Goal: Use online tool/utility: Use online tool/utility

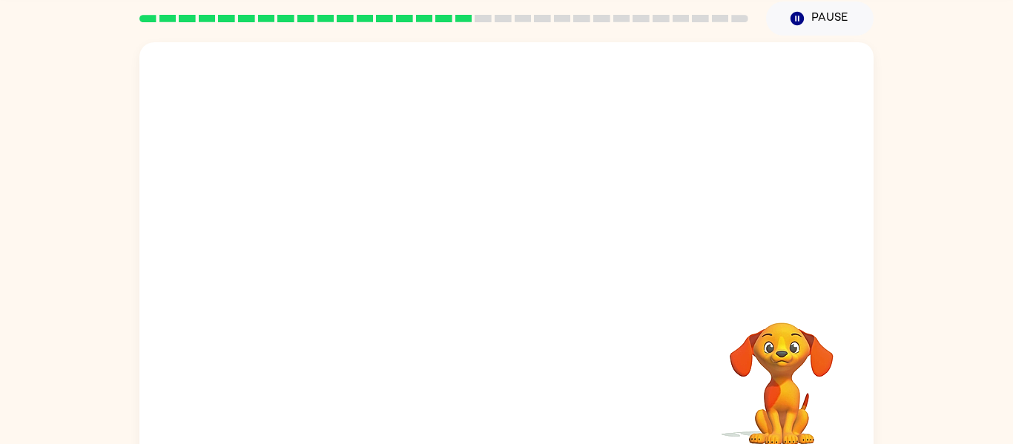
scroll to position [59, 0]
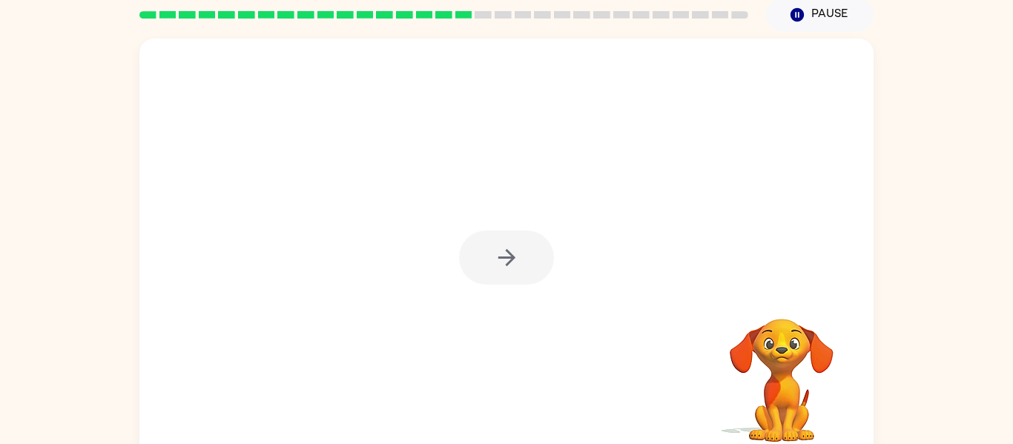
click at [494, 249] on div at bounding box center [506, 258] width 95 height 54
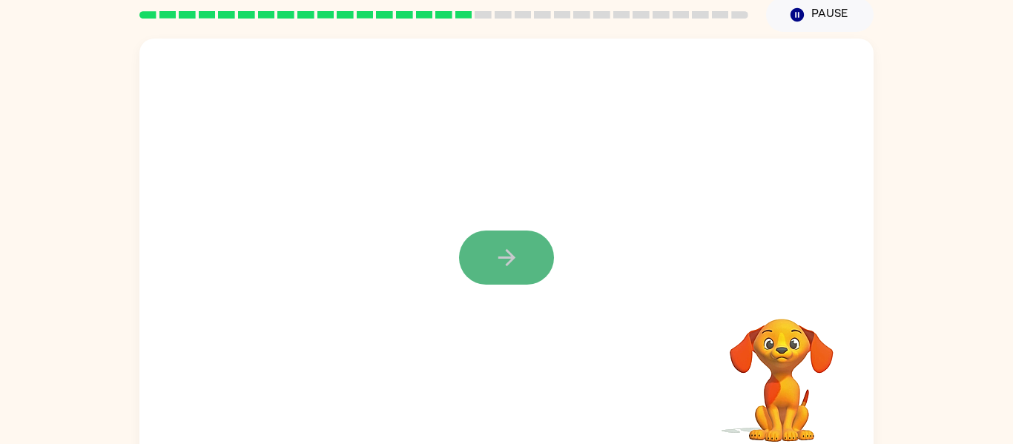
click at [519, 267] on button "button" at bounding box center [506, 258] width 95 height 54
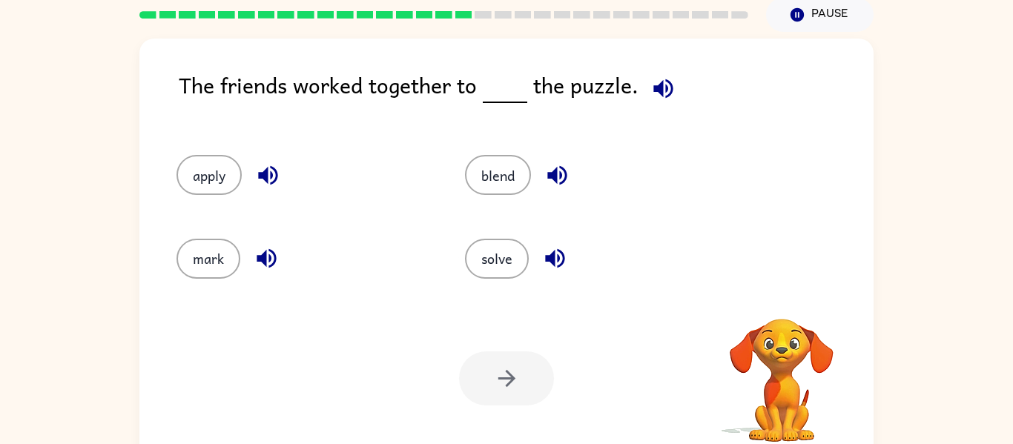
click at [519, 267] on button "solve" at bounding box center [497, 259] width 64 height 40
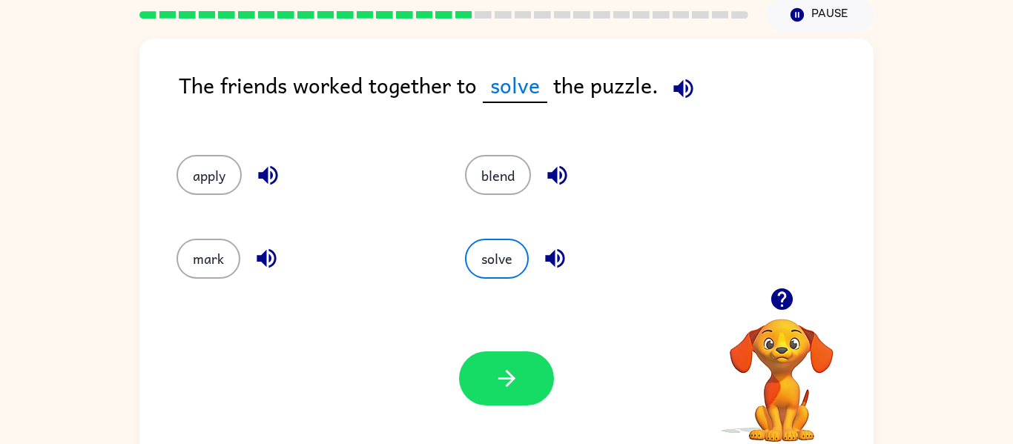
click at [557, 251] on icon "button" at bounding box center [555, 258] width 26 height 26
click at [676, 84] on icon "button" at bounding box center [683, 89] width 26 height 26
click at [561, 256] on icon "button" at bounding box center [555, 258] width 26 height 26
click at [257, 177] on icon "button" at bounding box center [268, 175] width 26 height 26
click at [206, 182] on button "apply" at bounding box center [208, 175] width 65 height 40
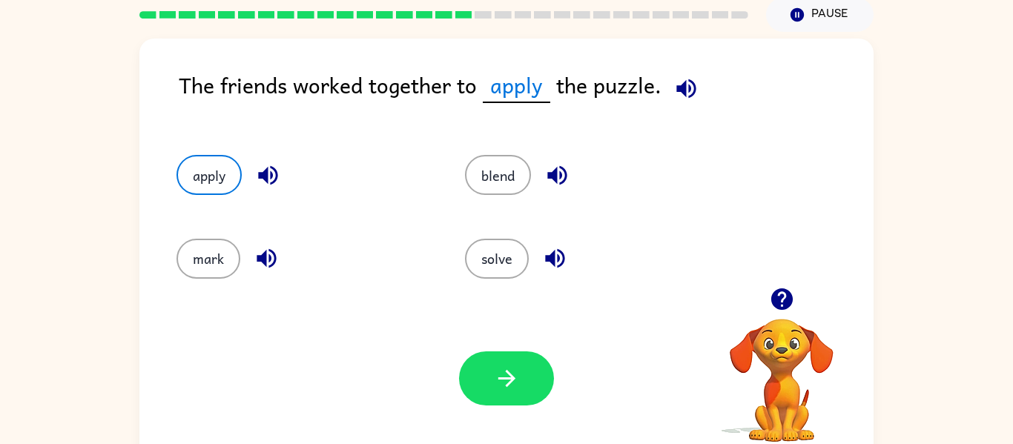
click at [688, 94] on icon "button" at bounding box center [686, 89] width 26 height 26
click at [221, 259] on button "mark" at bounding box center [208, 259] width 64 height 40
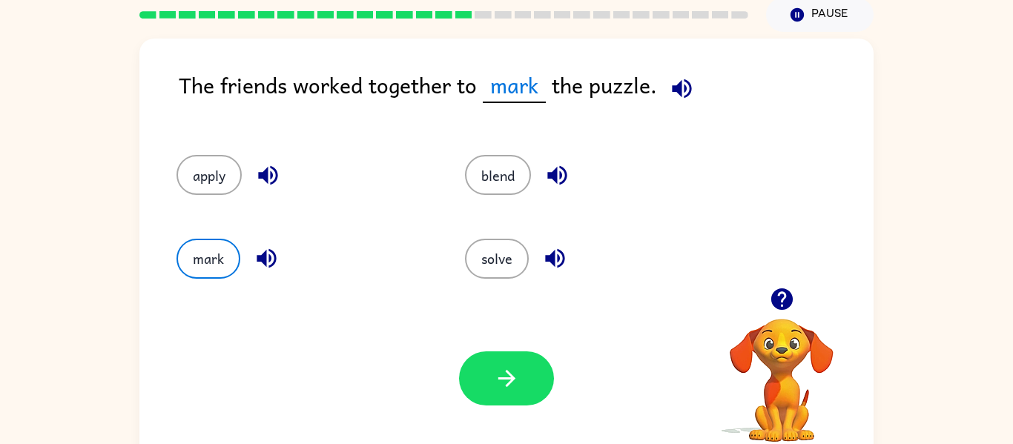
click at [262, 251] on icon "button" at bounding box center [266, 258] width 26 height 26
click at [508, 169] on button "blend" at bounding box center [498, 175] width 66 height 40
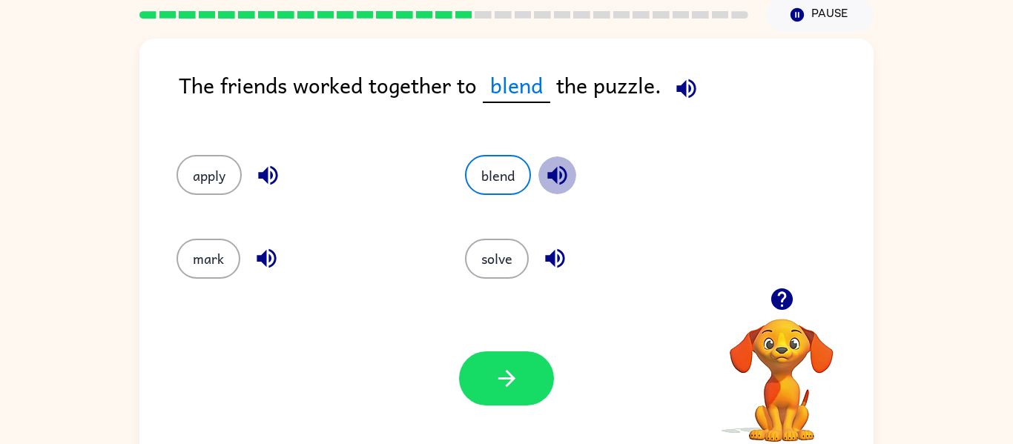
click at [563, 172] on icon "button" at bounding box center [557, 175] width 26 height 26
click at [702, 91] on button "button" at bounding box center [686, 89] width 38 height 38
click at [546, 175] on icon "button" at bounding box center [557, 175] width 26 height 26
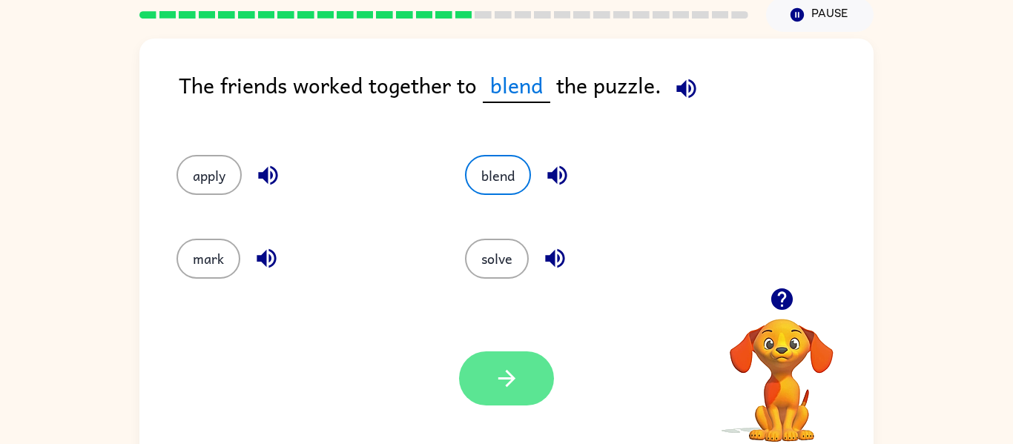
click at [468, 367] on button "button" at bounding box center [506, 378] width 95 height 54
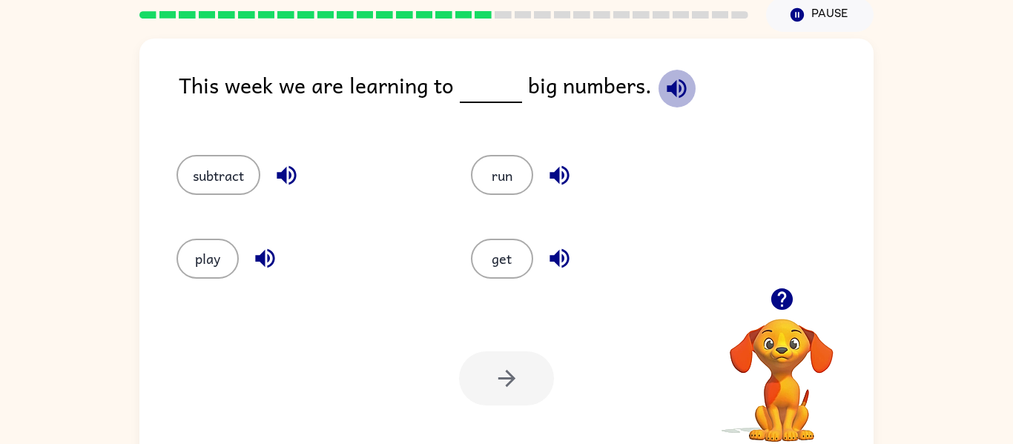
click at [666, 88] on icon "button" at bounding box center [675, 88] width 19 height 19
click at [233, 185] on button "subtract" at bounding box center [218, 175] width 84 height 40
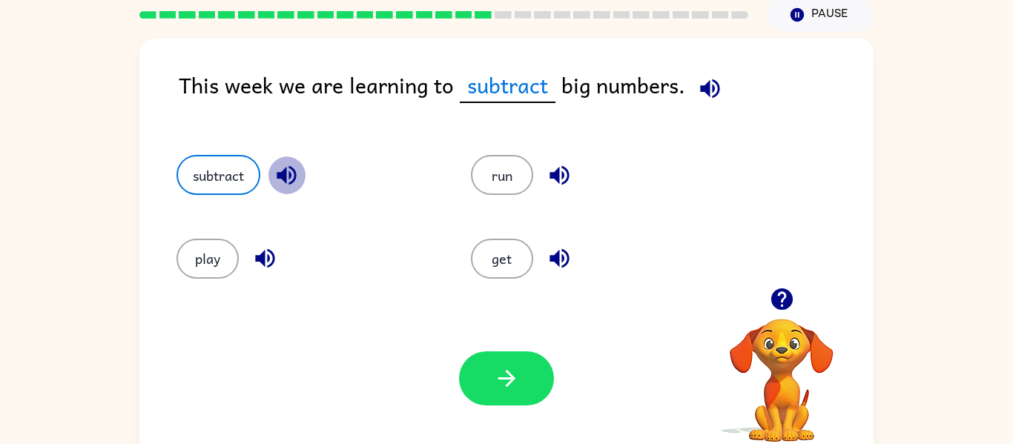
click at [295, 177] on icon "button" at bounding box center [285, 175] width 19 height 19
click at [253, 257] on icon "button" at bounding box center [265, 258] width 26 height 26
click at [560, 159] on button "button" at bounding box center [559, 175] width 38 height 38
click at [563, 260] on icon "button" at bounding box center [558, 258] width 19 height 19
click at [226, 165] on button "subtract" at bounding box center [218, 175] width 84 height 40
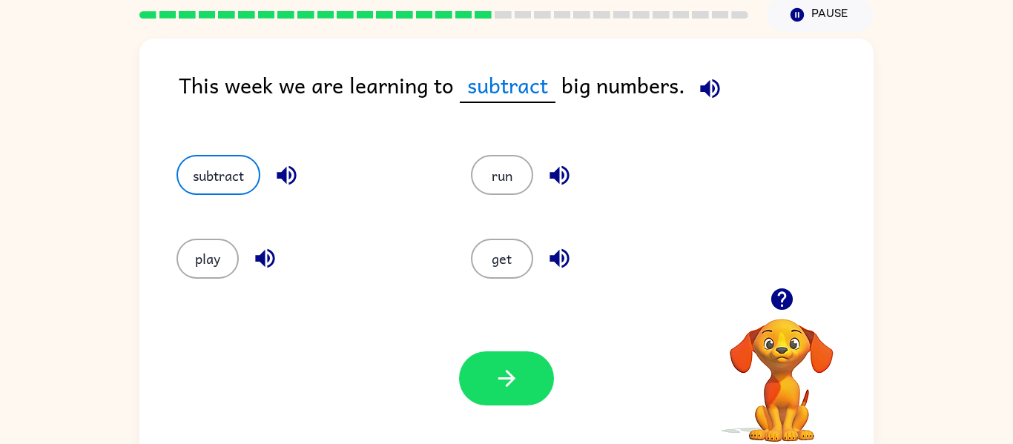
click at [281, 179] on icon "button" at bounding box center [287, 175] width 26 height 26
click at [718, 89] on icon "button" at bounding box center [710, 89] width 26 height 26
click at [503, 398] on button "button" at bounding box center [506, 378] width 95 height 54
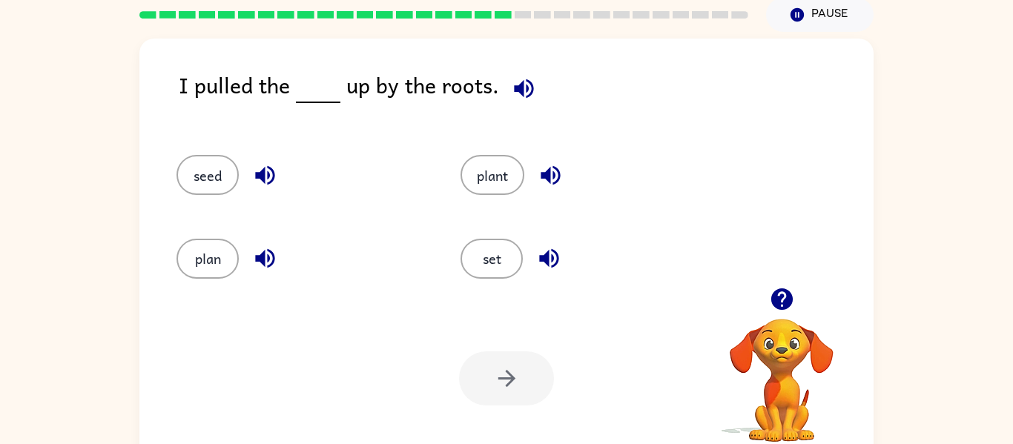
click at [769, 296] on icon "button" at bounding box center [782, 299] width 26 height 26
click at [520, 90] on icon "button" at bounding box center [524, 89] width 26 height 26
click at [256, 170] on icon "button" at bounding box center [265, 175] width 26 height 26
click at [557, 167] on icon "button" at bounding box center [550, 175] width 26 height 26
click at [551, 263] on icon "button" at bounding box center [549, 258] width 26 height 26
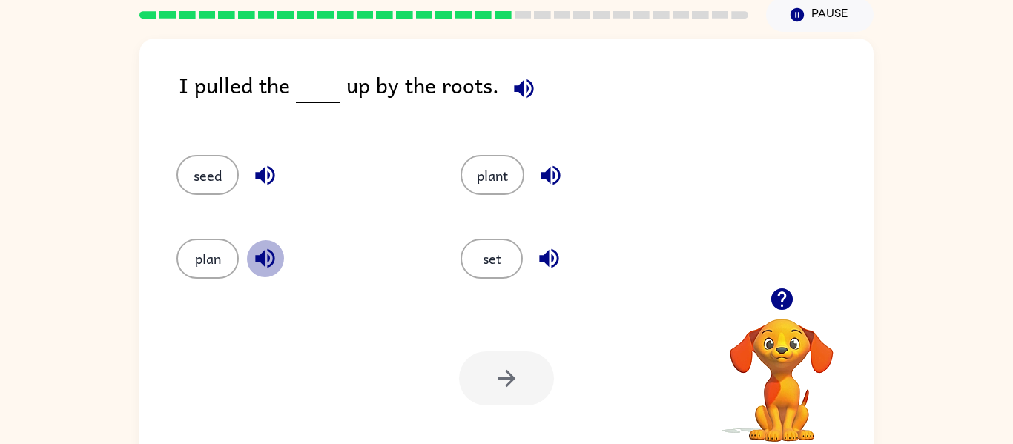
click at [263, 253] on icon "button" at bounding box center [264, 258] width 19 height 19
click at [474, 163] on button "plant" at bounding box center [492, 175] width 64 height 40
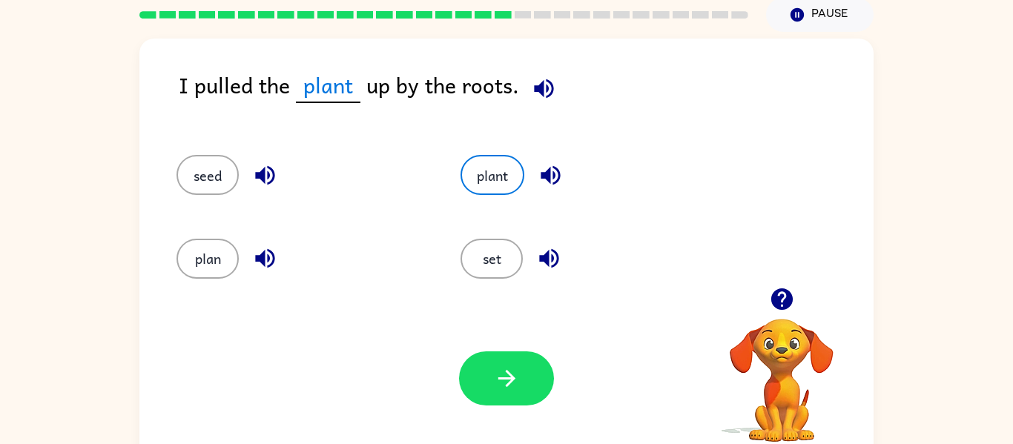
click at [551, 162] on icon "button" at bounding box center [550, 175] width 26 height 26
click at [541, 81] on icon "button" at bounding box center [544, 89] width 26 height 26
click at [505, 392] on button "button" at bounding box center [506, 378] width 95 height 54
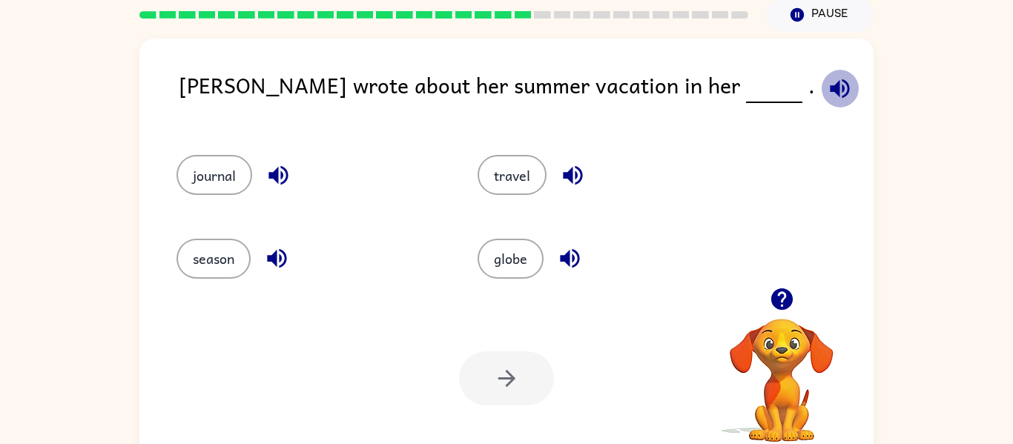
click at [821, 73] on button "button" at bounding box center [840, 89] width 38 height 38
click at [239, 175] on button "journal" at bounding box center [214, 175] width 76 height 40
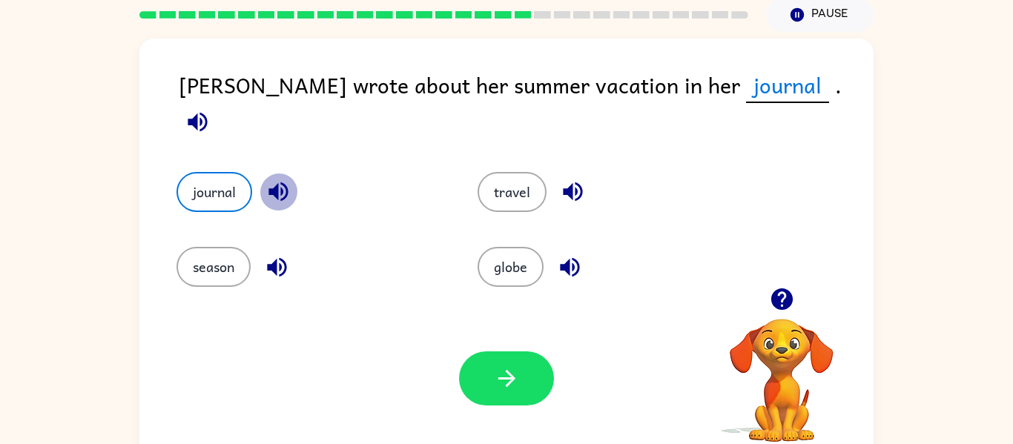
click at [276, 179] on icon "button" at bounding box center [278, 192] width 26 height 26
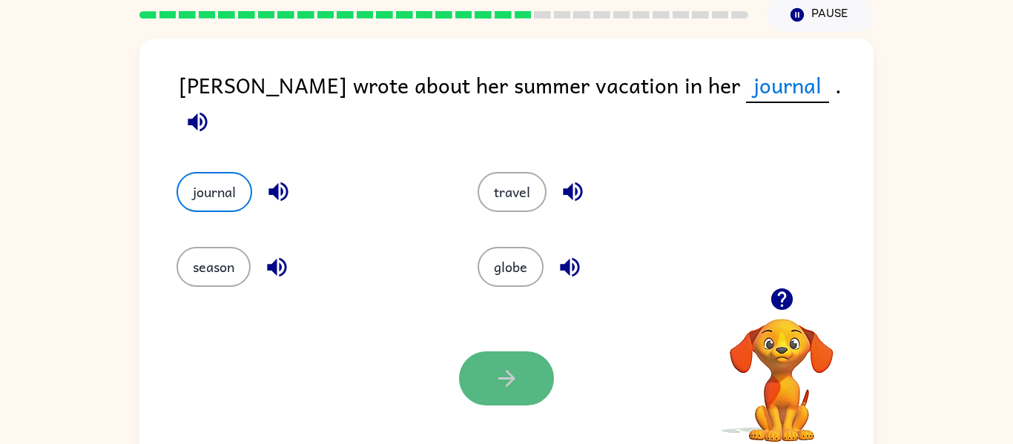
click at [480, 362] on button "button" at bounding box center [506, 378] width 95 height 54
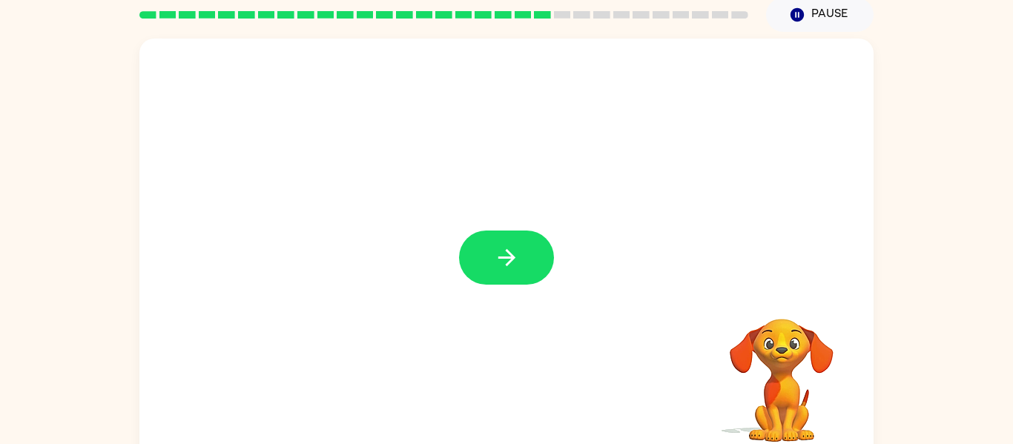
click at [497, 229] on div at bounding box center [506, 250] width 734 height 423
click at [497, 231] on button "button" at bounding box center [506, 258] width 95 height 54
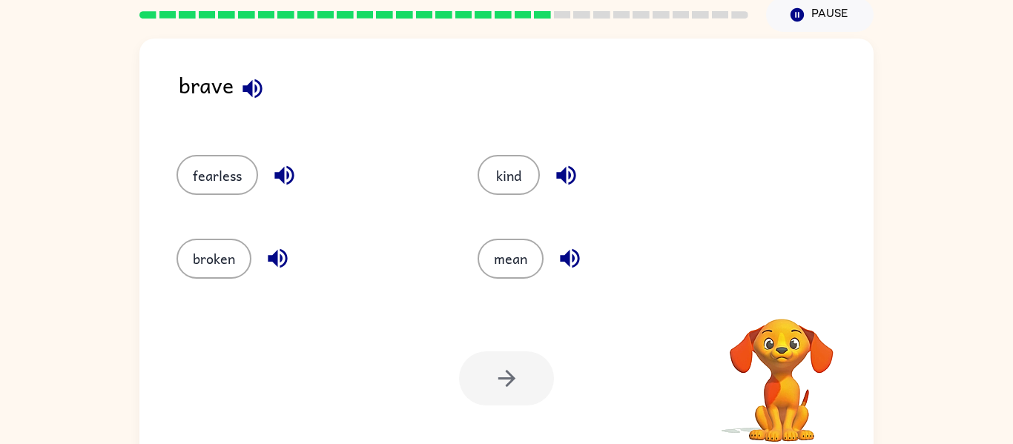
click at [247, 88] on icon "button" at bounding box center [251, 88] width 19 height 19
click at [276, 172] on icon "button" at bounding box center [283, 175] width 19 height 19
click at [568, 179] on icon "button" at bounding box center [566, 175] width 26 height 26
click at [271, 253] on icon "button" at bounding box center [278, 258] width 26 height 26
click at [557, 259] on icon "button" at bounding box center [570, 258] width 26 height 26
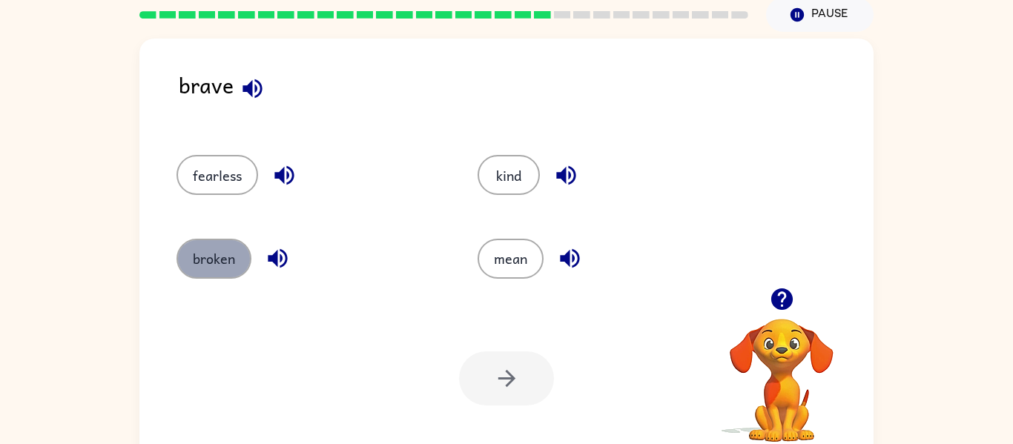
click at [215, 265] on button "broken" at bounding box center [213, 259] width 75 height 40
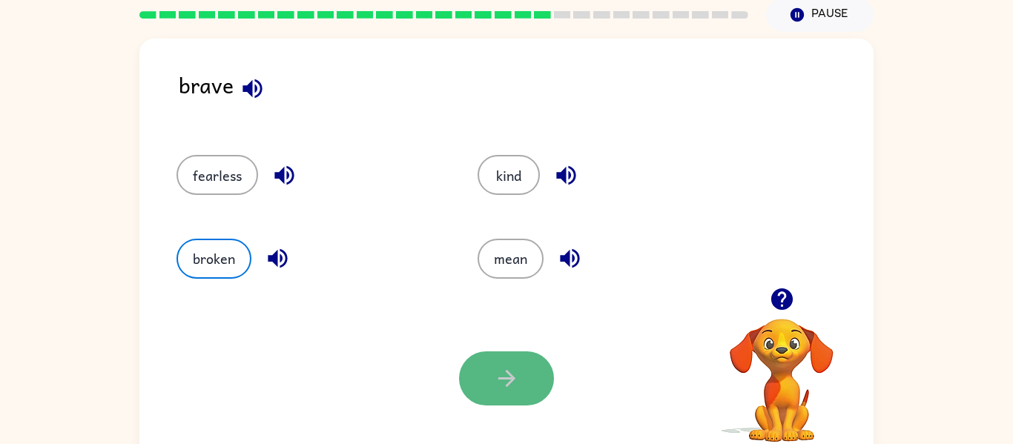
click at [491, 362] on button "button" at bounding box center [506, 378] width 95 height 54
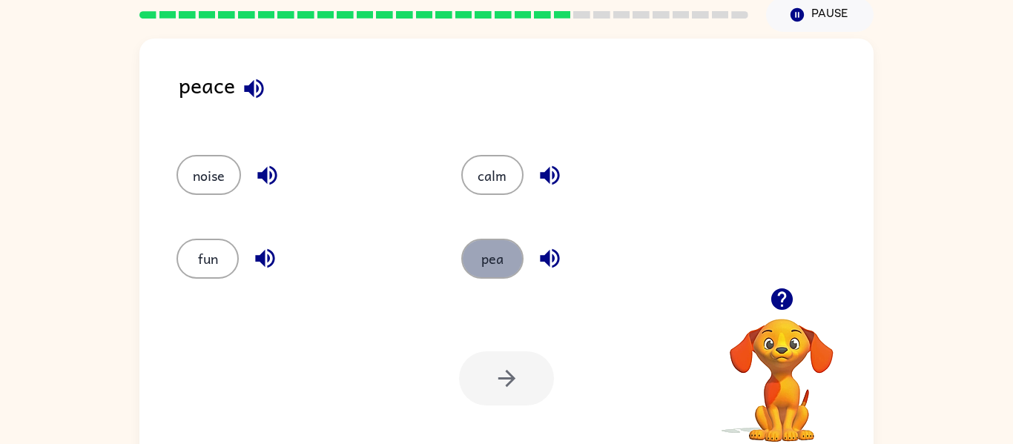
click at [488, 253] on button "pea" at bounding box center [492, 259] width 62 height 40
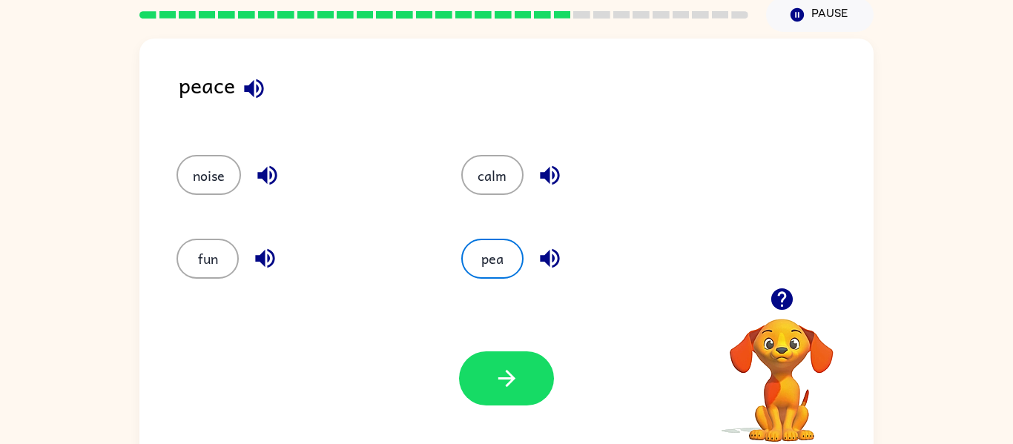
click at [544, 251] on icon "button" at bounding box center [550, 258] width 26 height 26
click at [261, 83] on icon "button" at bounding box center [253, 88] width 19 height 19
click at [488, 365] on button "button" at bounding box center [506, 378] width 95 height 54
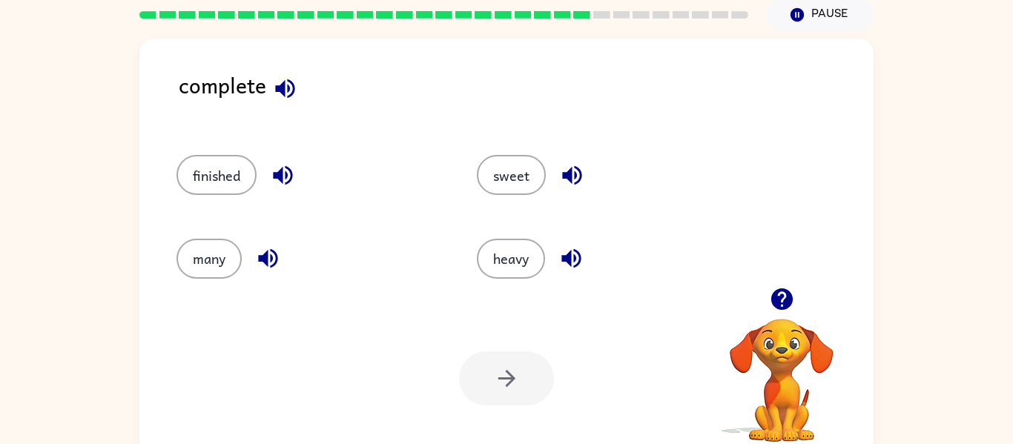
click at [285, 88] on icon "button" at bounding box center [285, 89] width 26 height 26
click at [282, 179] on icon "button" at bounding box center [282, 175] width 19 height 19
click at [561, 175] on icon "button" at bounding box center [572, 175] width 26 height 26
click at [559, 262] on icon "button" at bounding box center [571, 258] width 26 height 26
click at [562, 178] on icon "button" at bounding box center [571, 175] width 19 height 19
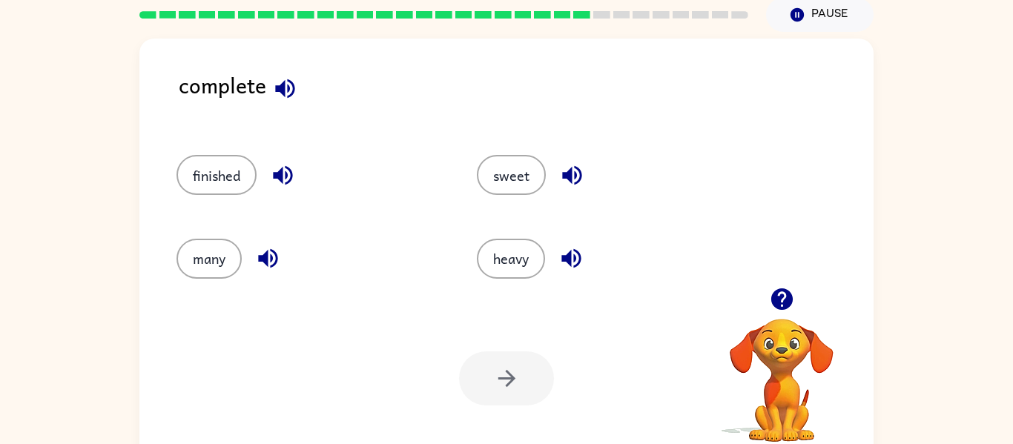
click at [279, 102] on button "button" at bounding box center [285, 89] width 38 height 38
click at [262, 239] on div "many" at bounding box center [309, 259] width 266 height 40
click at [276, 259] on icon "button" at bounding box center [267, 258] width 19 height 19
click at [282, 173] on icon "button" at bounding box center [282, 175] width 19 height 19
click at [571, 172] on icon "button" at bounding box center [571, 175] width 19 height 19
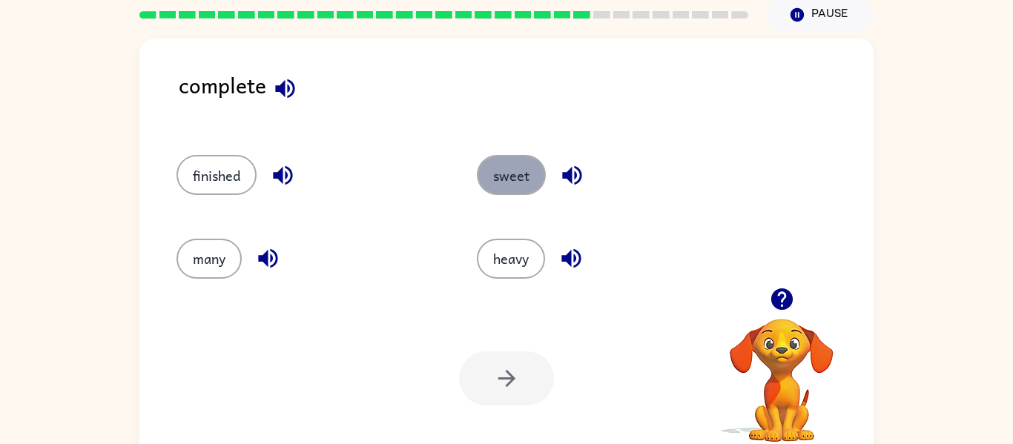
click at [505, 167] on button "sweet" at bounding box center [511, 175] width 69 height 40
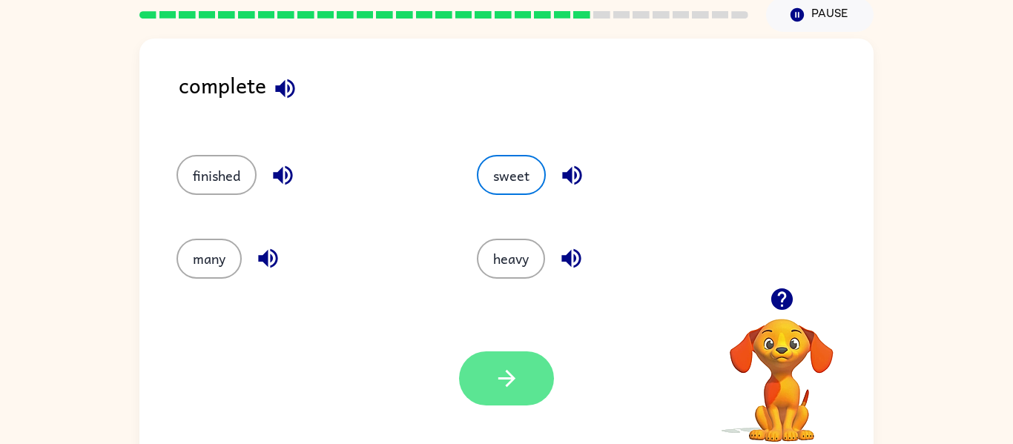
click at [494, 383] on icon "button" at bounding box center [507, 378] width 26 height 26
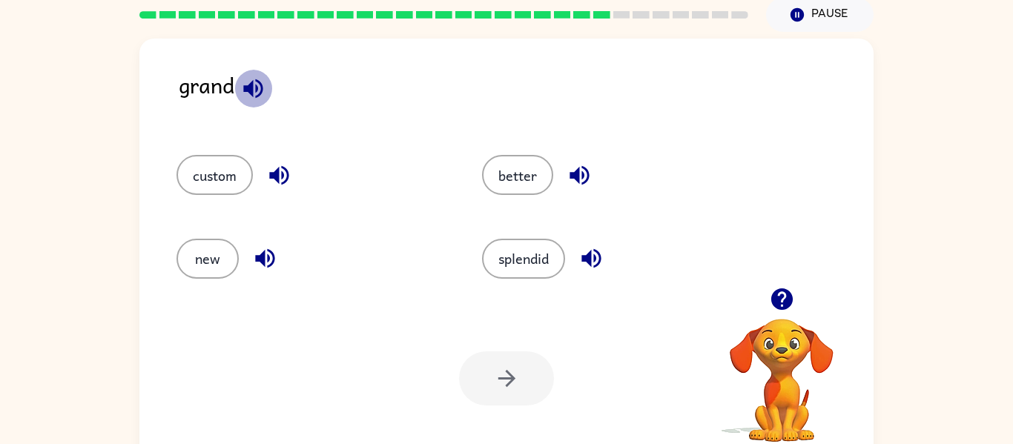
click at [255, 84] on icon "button" at bounding box center [253, 89] width 26 height 26
click at [277, 170] on icon "button" at bounding box center [278, 175] width 19 height 19
click at [259, 253] on icon "button" at bounding box center [265, 258] width 26 height 26
click at [598, 251] on icon "button" at bounding box center [590, 258] width 19 height 19
click at [244, 78] on icon "button" at bounding box center [253, 89] width 26 height 26
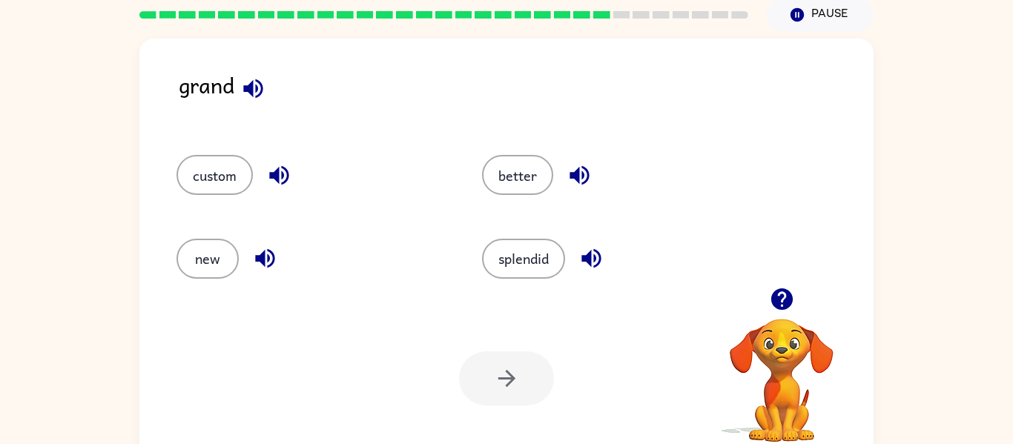
click at [598, 268] on icon "button" at bounding box center [591, 258] width 26 height 26
click at [569, 168] on icon "button" at bounding box center [579, 175] width 26 height 26
click at [285, 82] on div "grand" at bounding box center [526, 96] width 695 height 57
click at [260, 77] on icon "button" at bounding box center [253, 89] width 26 height 26
click at [297, 173] on button "button" at bounding box center [279, 175] width 38 height 38
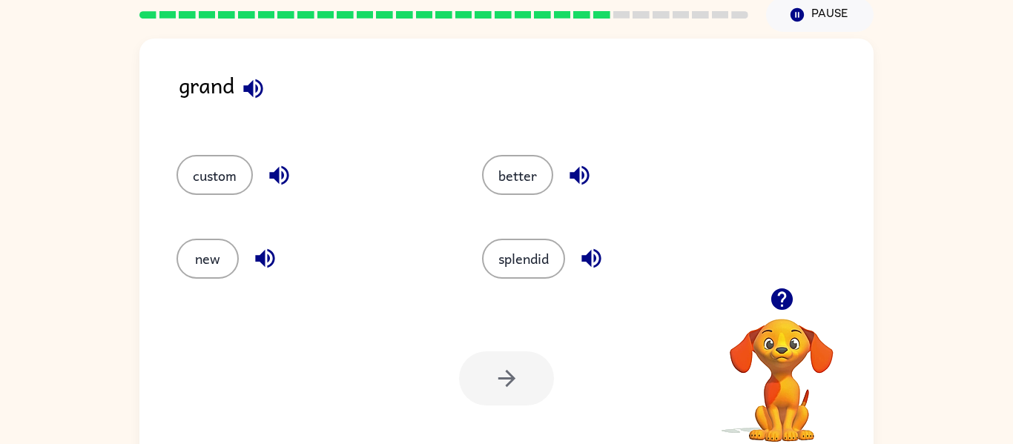
click at [253, 262] on icon "button" at bounding box center [265, 258] width 26 height 26
click at [259, 89] on icon "button" at bounding box center [253, 89] width 26 height 26
click at [574, 173] on icon "button" at bounding box center [578, 175] width 19 height 19
click at [606, 283] on div "splendid" at bounding box center [606, 252] width 305 height 83
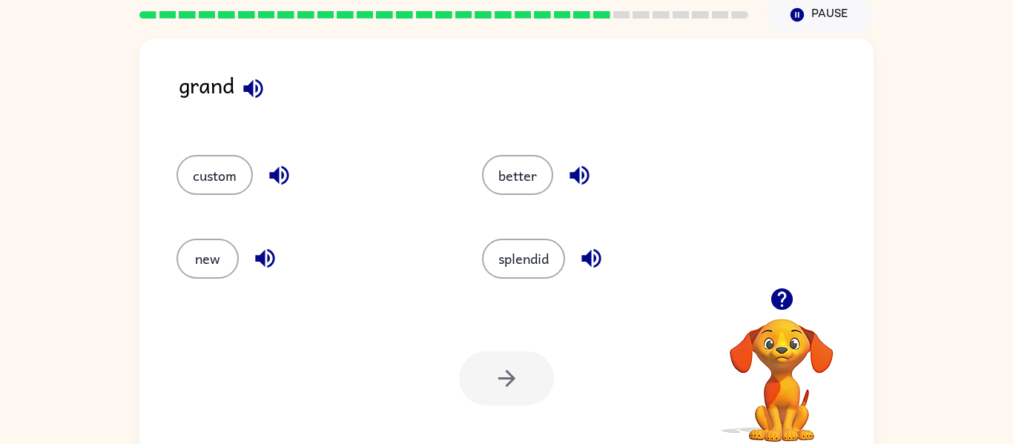
click at [602, 273] on button "button" at bounding box center [591, 258] width 38 height 38
click at [513, 261] on button "splendid" at bounding box center [523, 259] width 83 height 40
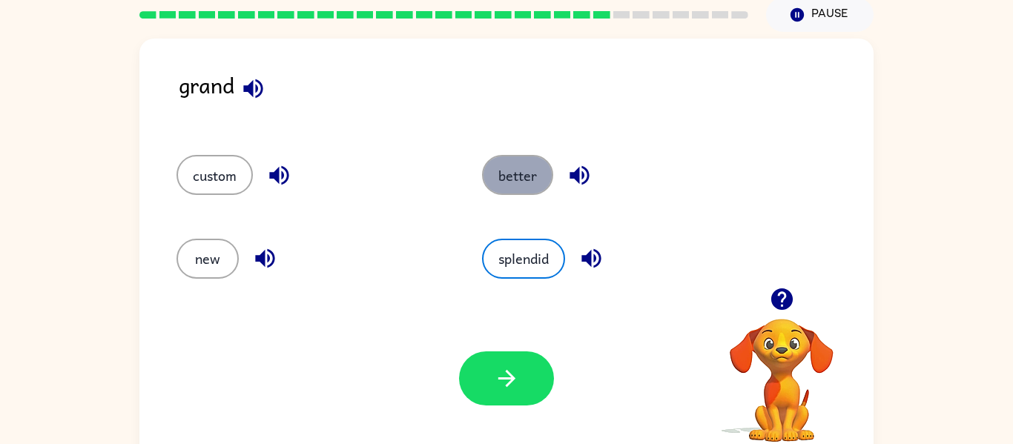
click at [491, 164] on button "better" at bounding box center [517, 175] width 71 height 40
click at [569, 170] on icon "button" at bounding box center [579, 175] width 26 height 26
click at [253, 86] on icon "button" at bounding box center [252, 88] width 19 height 19
click at [285, 178] on icon "button" at bounding box center [279, 175] width 26 height 26
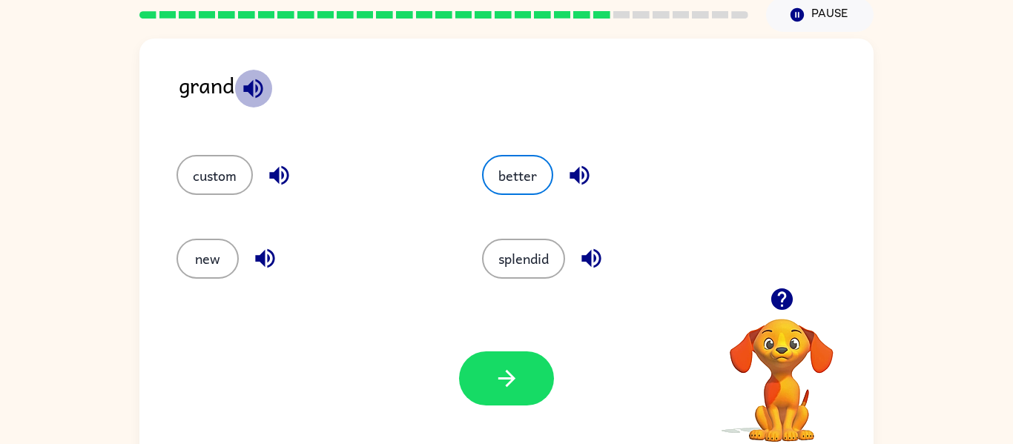
click at [253, 90] on icon "button" at bounding box center [252, 88] width 19 height 19
click at [228, 178] on button "custom" at bounding box center [214, 175] width 76 height 40
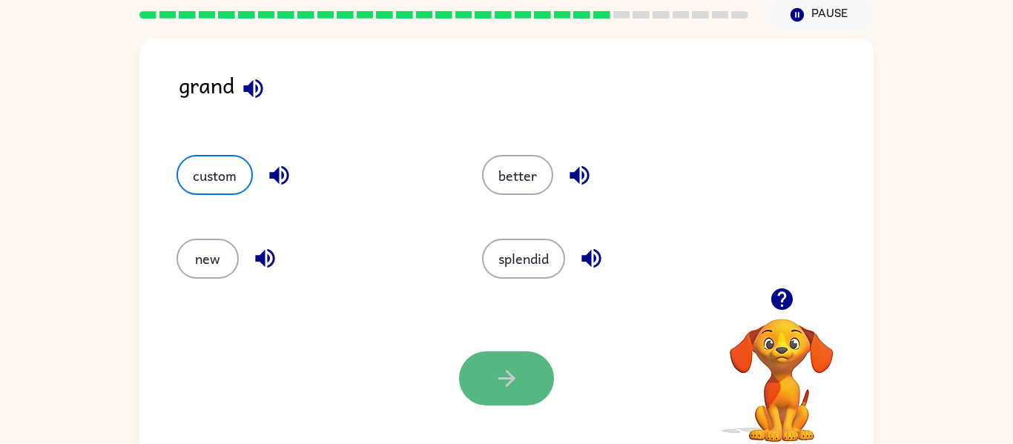
click at [514, 369] on icon "button" at bounding box center [507, 378] width 26 height 26
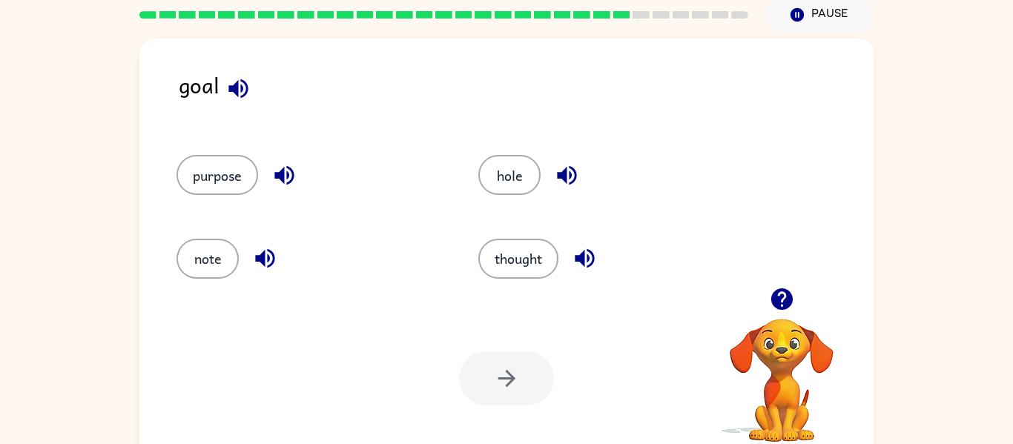
click at [240, 84] on icon "button" at bounding box center [238, 89] width 26 height 26
click at [294, 182] on icon "button" at bounding box center [284, 175] width 26 height 26
click at [583, 265] on icon "button" at bounding box center [584, 258] width 26 height 26
click at [562, 173] on icon "button" at bounding box center [566, 175] width 19 height 19
click at [518, 185] on button "hole" at bounding box center [509, 175] width 62 height 40
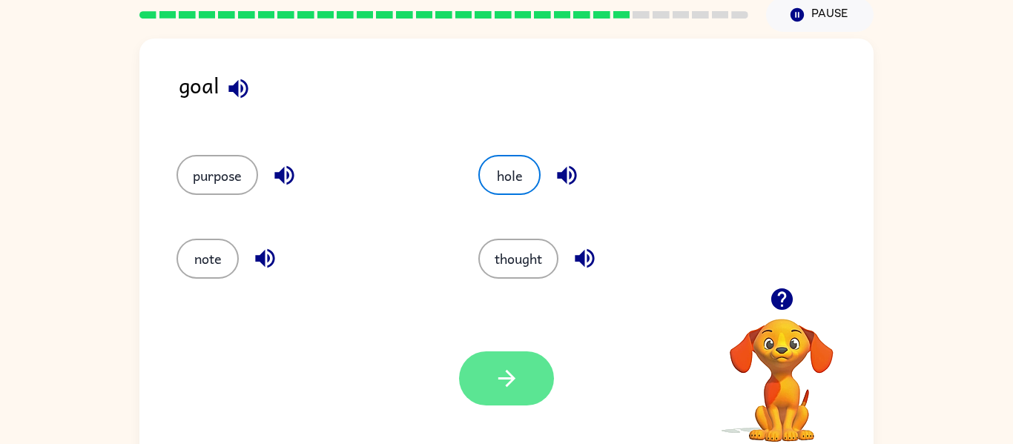
click at [500, 371] on icon "button" at bounding box center [507, 378] width 26 height 26
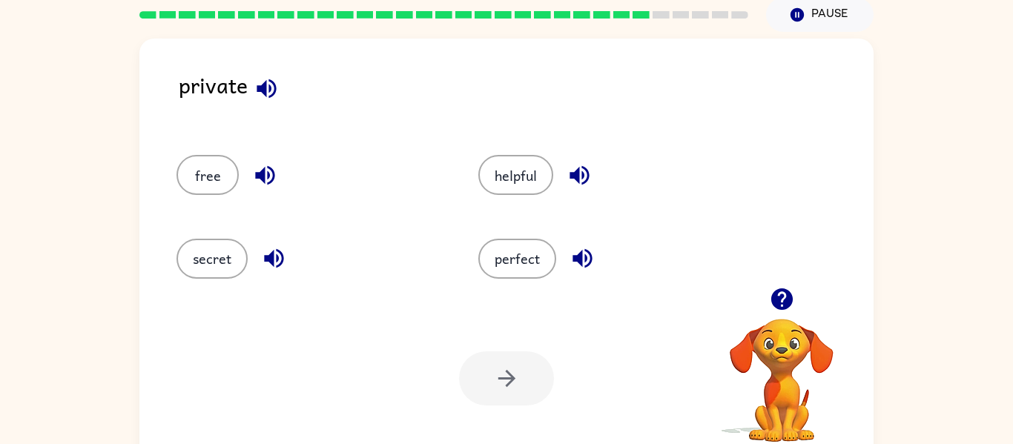
click at [266, 77] on icon "button" at bounding box center [266, 89] width 26 height 26
click at [583, 266] on icon "button" at bounding box center [582, 258] width 26 height 26
click at [268, 262] on icon "button" at bounding box center [274, 258] width 26 height 26
click at [591, 174] on icon "button" at bounding box center [579, 175] width 26 height 26
click at [527, 272] on button "perfect" at bounding box center [517, 259] width 78 height 40
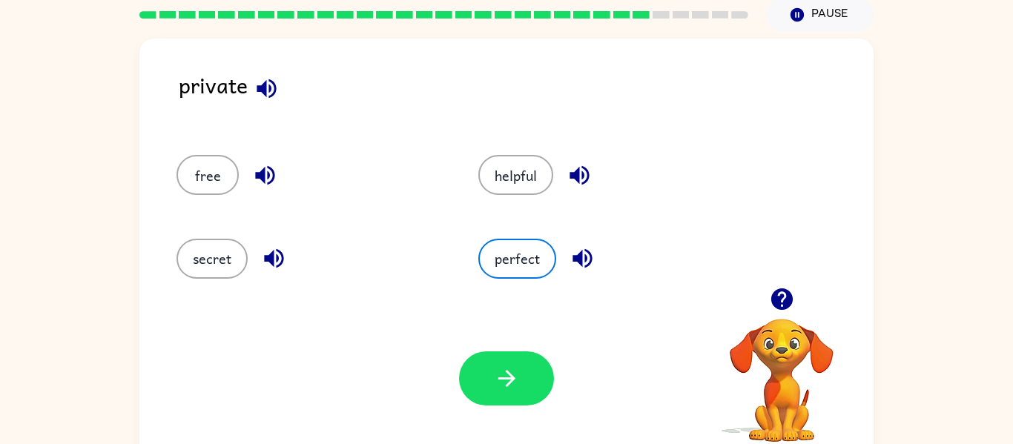
click at [508, 348] on div "Your browser must support playing .mp4 files to use Literably. Please try using…" at bounding box center [506, 378] width 734 height 167
click at [506, 352] on button "button" at bounding box center [506, 378] width 95 height 54
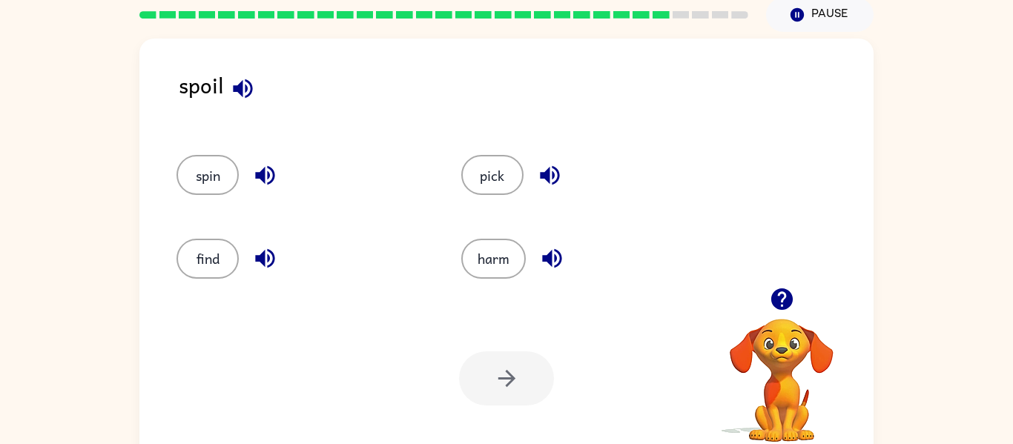
click at [248, 91] on icon "button" at bounding box center [243, 89] width 26 height 26
click at [538, 179] on icon "button" at bounding box center [550, 175] width 26 height 26
click at [247, 96] on icon "button" at bounding box center [242, 88] width 19 height 19
click at [229, 167] on button "spin" at bounding box center [207, 175] width 62 height 40
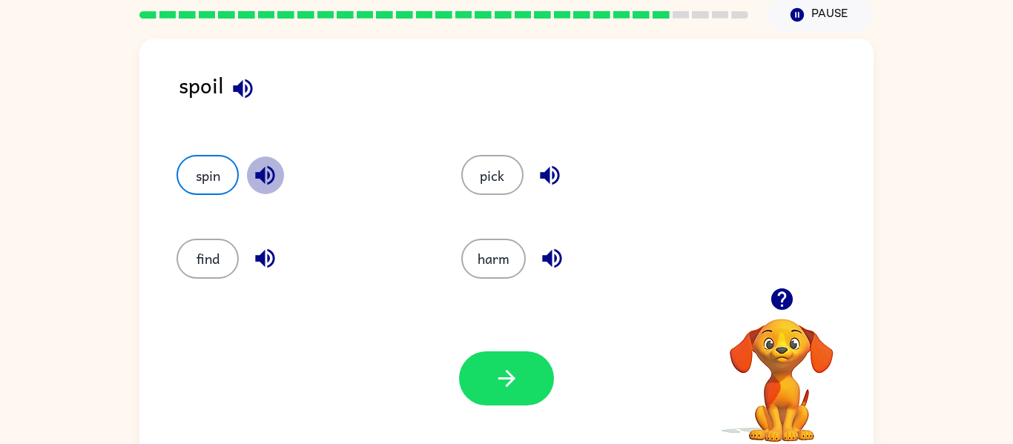
click at [282, 169] on button "button" at bounding box center [265, 175] width 38 height 38
click at [256, 253] on icon "button" at bounding box center [265, 258] width 26 height 26
click at [241, 105] on button "button" at bounding box center [243, 89] width 38 height 38
click at [534, 262] on button "button" at bounding box center [552, 258] width 38 height 38
click at [253, 78] on icon "button" at bounding box center [243, 89] width 26 height 26
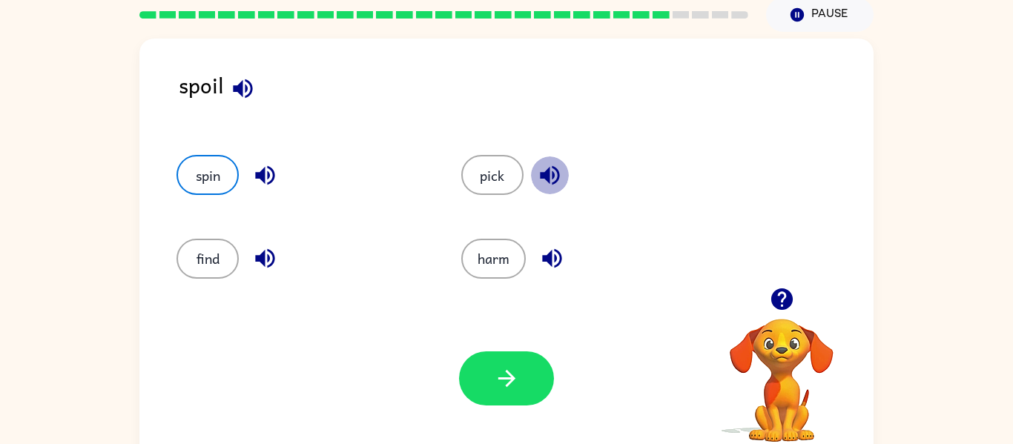
click at [537, 173] on icon "button" at bounding box center [550, 175] width 26 height 26
click at [266, 176] on icon "button" at bounding box center [265, 175] width 26 height 26
click at [226, 171] on button "spin" at bounding box center [207, 175] width 62 height 40
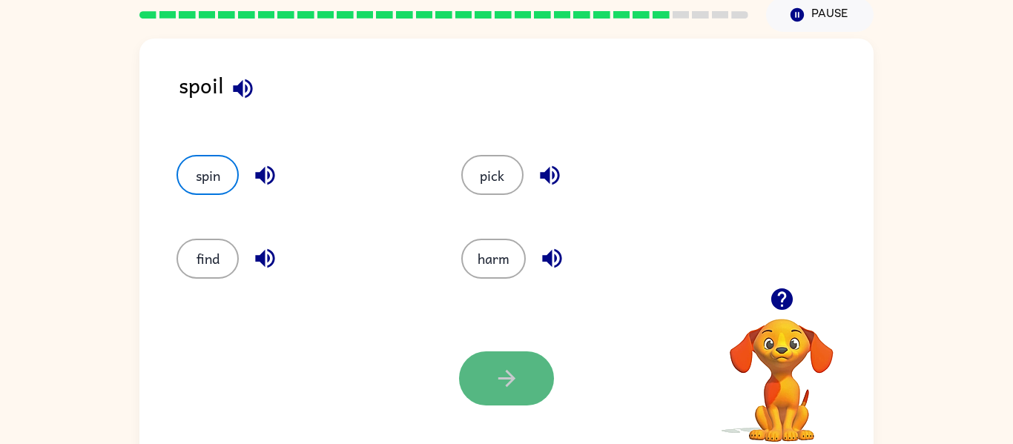
click at [480, 375] on button "button" at bounding box center [506, 378] width 95 height 54
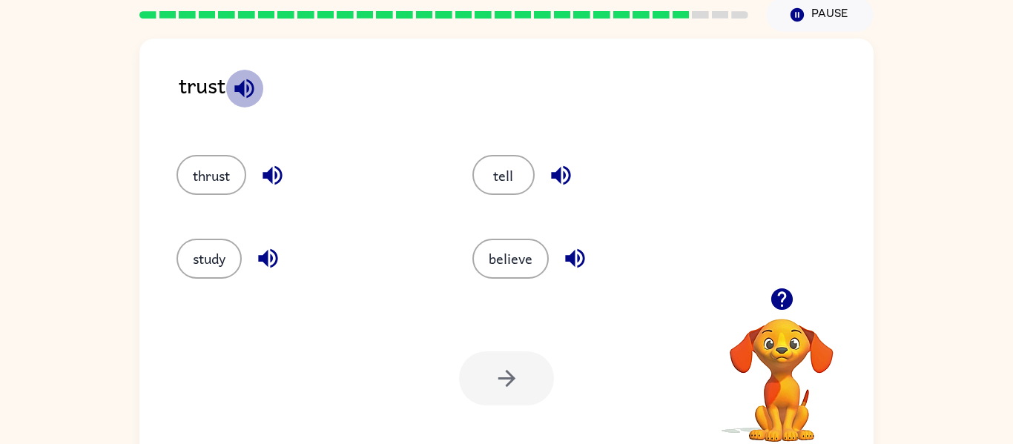
click at [233, 83] on icon "button" at bounding box center [244, 89] width 26 height 26
click at [265, 170] on icon "button" at bounding box center [272, 175] width 26 height 26
click at [233, 168] on button "thrust" at bounding box center [211, 175] width 70 height 40
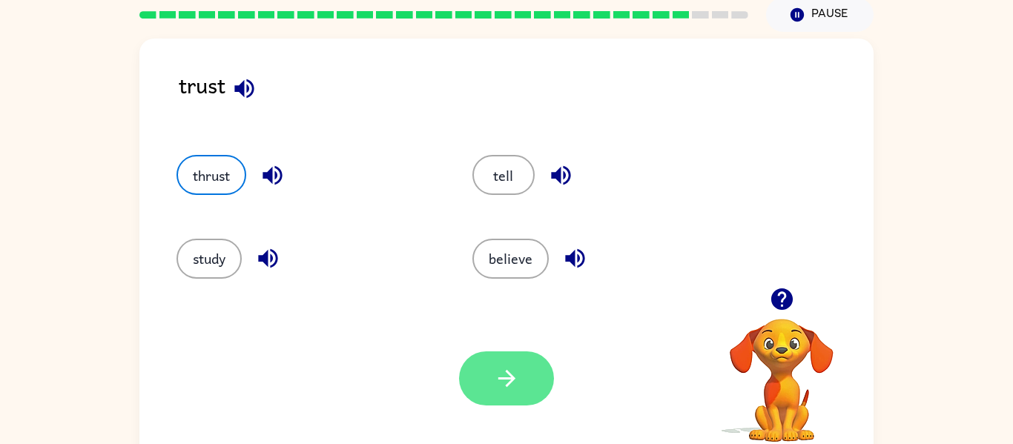
click at [497, 385] on icon "button" at bounding box center [507, 378] width 26 height 26
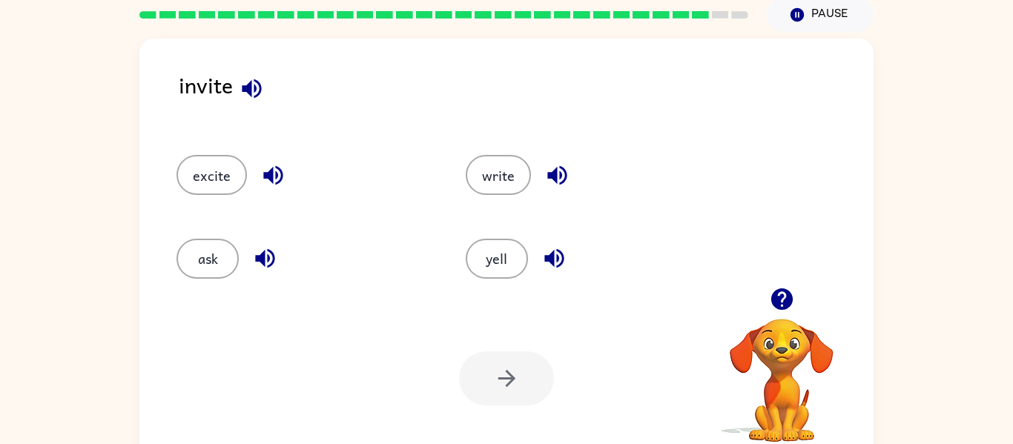
click at [256, 85] on icon "button" at bounding box center [252, 89] width 26 height 26
click at [258, 163] on button "button" at bounding box center [273, 175] width 38 height 38
click at [240, 169] on button "excite" at bounding box center [211, 175] width 70 height 40
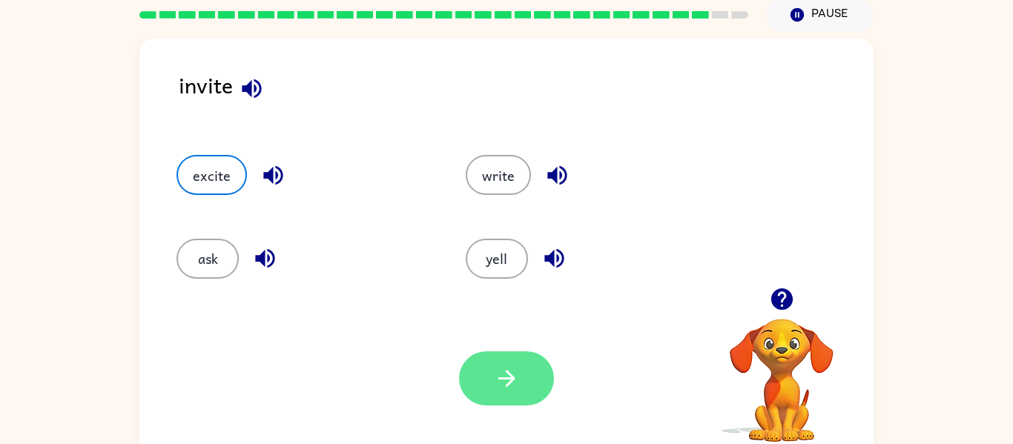
click at [503, 366] on icon "button" at bounding box center [507, 378] width 26 height 26
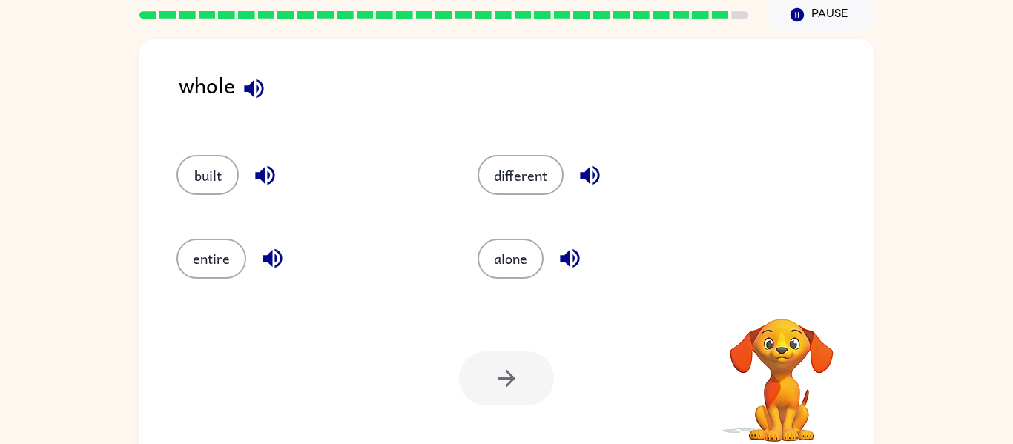
click at [253, 84] on icon "button" at bounding box center [253, 88] width 19 height 19
click at [265, 169] on icon "button" at bounding box center [265, 175] width 26 height 26
click at [273, 262] on icon "button" at bounding box center [272, 258] width 26 height 26
click at [249, 87] on icon "button" at bounding box center [253, 88] width 19 height 19
click at [563, 245] on icon "button" at bounding box center [570, 258] width 26 height 26
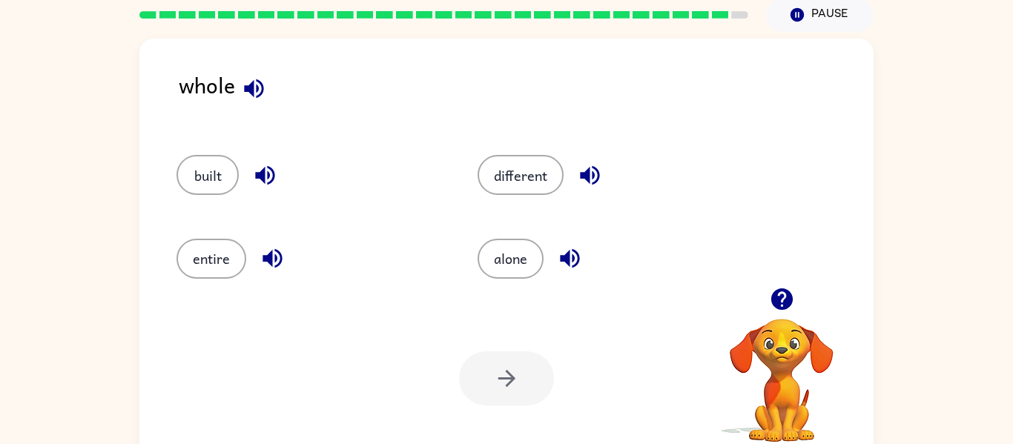
click at [257, 89] on icon "button" at bounding box center [253, 88] width 19 height 19
click at [532, 253] on button "alone" at bounding box center [510, 259] width 66 height 40
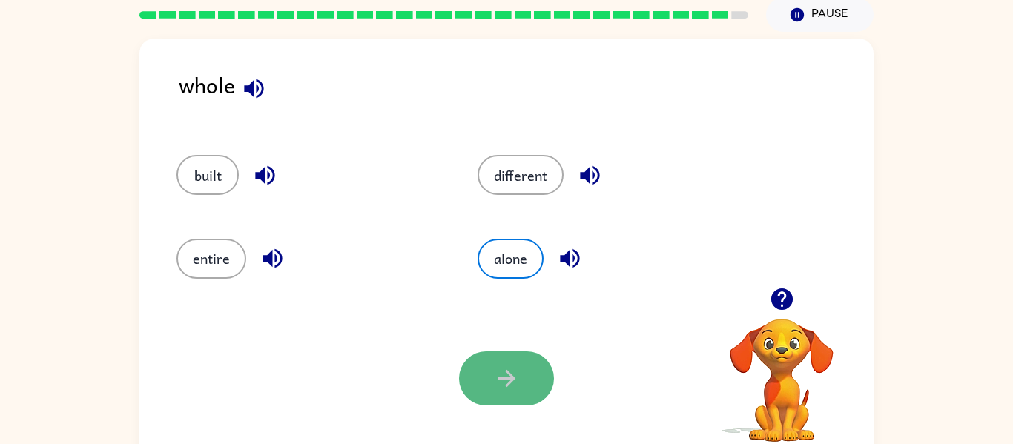
click at [510, 376] on icon "button" at bounding box center [505, 378] width 17 height 17
